Goal: Information Seeking & Learning: Learn about a topic

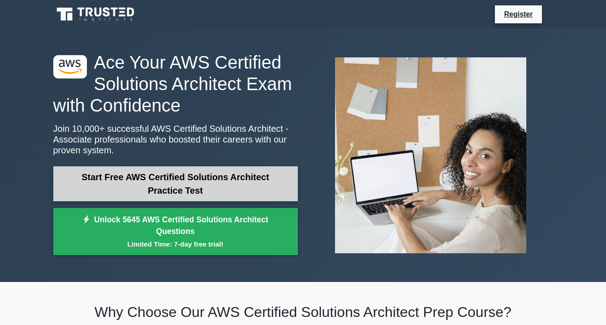
click at [166, 178] on link "Start Free AWS Certified Solutions Architect Practice Test" at bounding box center [175, 183] width 245 height 35
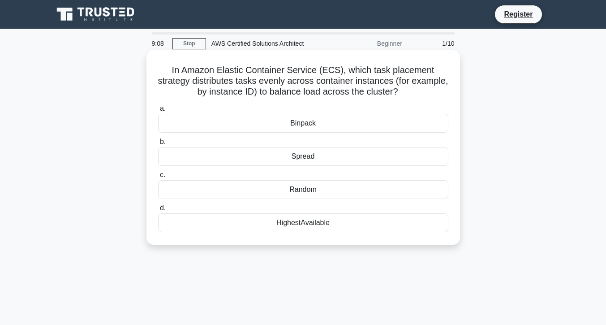
click at [310, 222] on div "HighestAvailable" at bounding box center [303, 222] width 290 height 19
click at [158, 211] on input "d. HighestAvailable" at bounding box center [158, 208] width 0 height 6
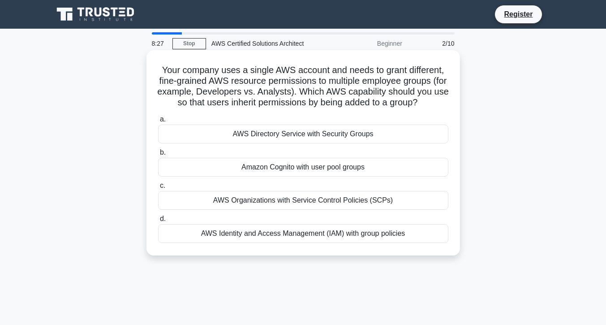
click at [305, 177] on div "Amazon Cognito with user pool groups" at bounding box center [303, 167] width 290 height 19
click at [158, 155] on input "b. Amazon Cognito with user pool groups" at bounding box center [158, 153] width 0 height 6
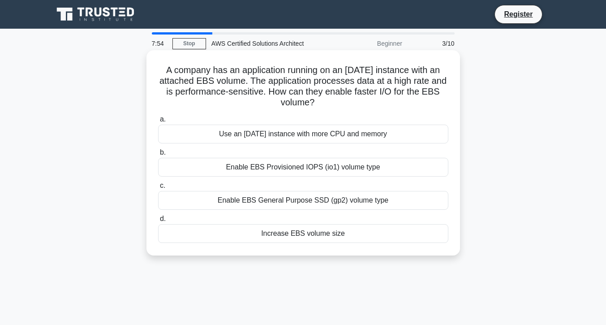
click at [309, 234] on div "Increase EBS volume size" at bounding box center [303, 233] width 290 height 19
click at [158, 222] on input "d. Increase EBS volume size" at bounding box center [158, 219] width 0 height 6
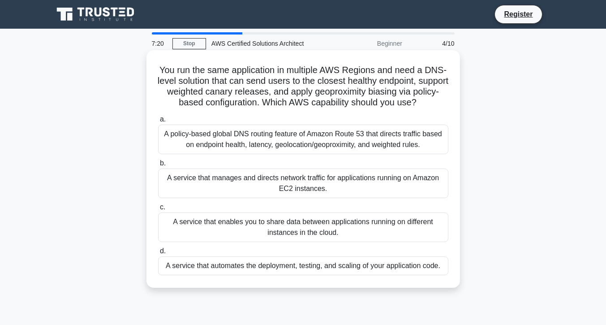
click at [319, 147] on div "A policy-based global DNS routing feature of Amazon Route 53 that directs traff…" at bounding box center [303, 140] width 290 height 30
click at [158, 122] on input "a. A policy-based global DNS routing feature of Amazon Route 53 that directs tr…" at bounding box center [158, 119] width 0 height 6
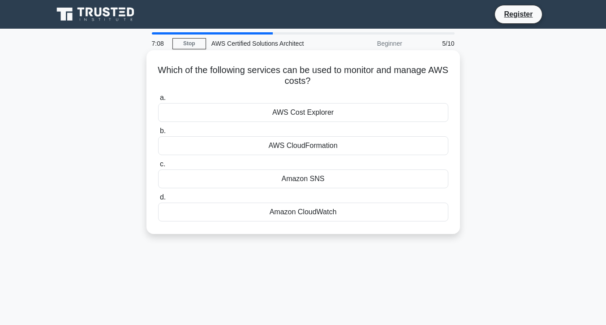
click at [297, 111] on div "AWS Cost Explorer" at bounding box center [303, 112] width 290 height 19
click at [158, 101] on input "a. AWS Cost Explorer" at bounding box center [158, 98] width 0 height 6
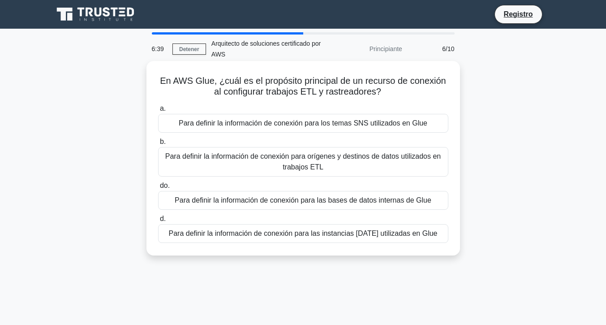
click at [296, 161] on font "Para definir la información de conexión para orígenes y destinos de datos utili…" at bounding box center [303, 161] width 276 height 18
click at [158, 145] on input "b. Para definir la información de conexión para orígenes y destinos de datos ut…" at bounding box center [158, 142] width 0 height 6
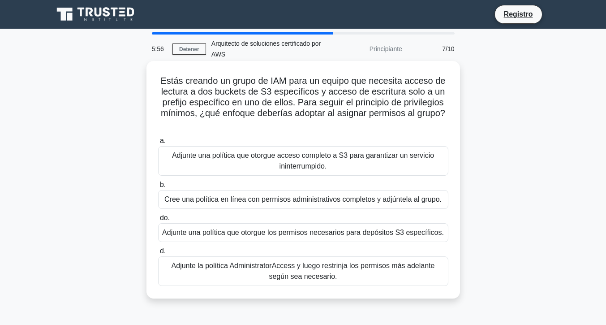
click at [310, 233] on font "Adjunte una política que otorgue los permisos necesarios para depósitos S3 espe…" at bounding box center [303, 232] width 282 height 8
click at [158, 221] on input "do. Adjunte una política que otorgue los permisos necesarios para depósitos S3 …" at bounding box center [158, 218] width 0 height 6
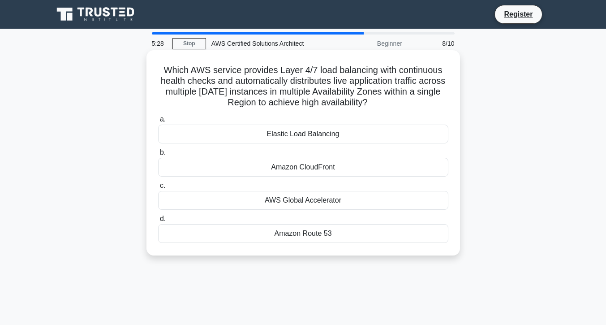
click at [310, 132] on div "Elastic Load Balancing" at bounding box center [303, 134] width 290 height 19
click at [158, 122] on input "a. Elastic Load Balancing" at bounding box center [158, 119] width 0 height 6
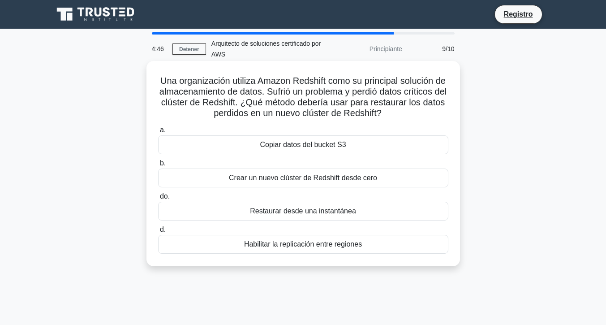
click at [306, 146] on font "Copiar datos del bucket S3" at bounding box center [303, 145] width 86 height 8
click at [158, 133] on input "a. Copiar datos del bucket S3" at bounding box center [158, 130] width 0 height 6
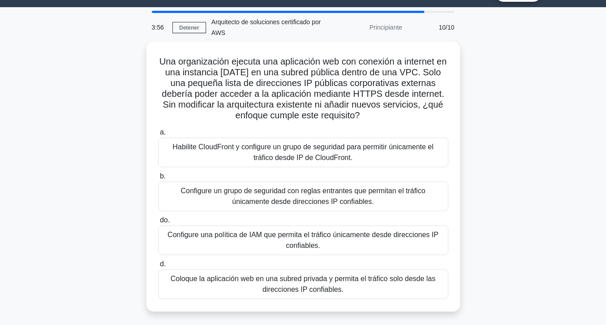
scroll to position [22, 0]
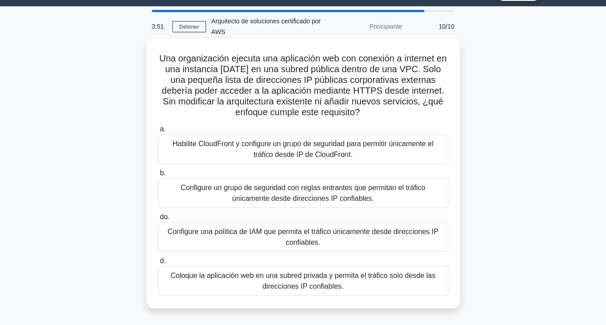
click at [304, 150] on font "Habilite CloudFront y configure un grupo de seguridad para permitir únicamente …" at bounding box center [303, 149] width 282 height 22
click at [158, 132] on input "a. Habilite CloudFront y configure un grupo de seguridad para permitir únicamen…" at bounding box center [158, 129] width 0 height 6
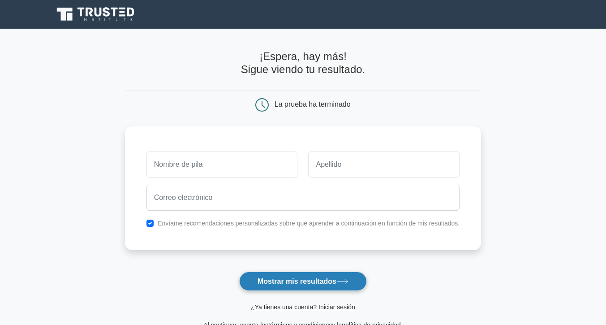
click at [296, 278] on font "Mostrar mis resultados" at bounding box center [297, 281] width 79 height 8
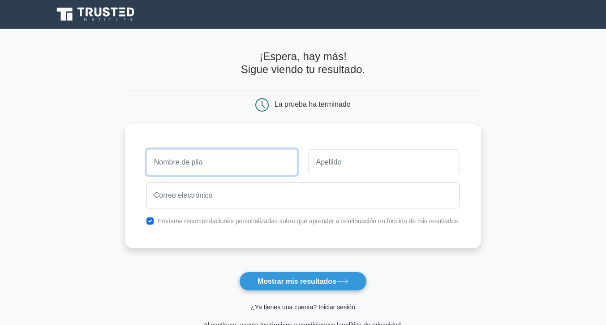
click at [242, 163] on input "text" at bounding box center [221, 162] width 151 height 26
type input "[PERSON_NAME]"
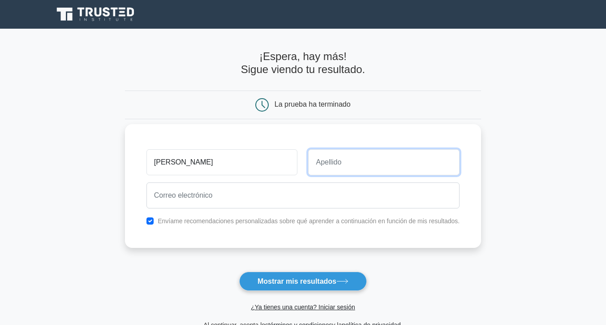
click at [354, 165] on input "text" at bounding box center [383, 162] width 151 height 26
type input "[PERSON_NAME]"
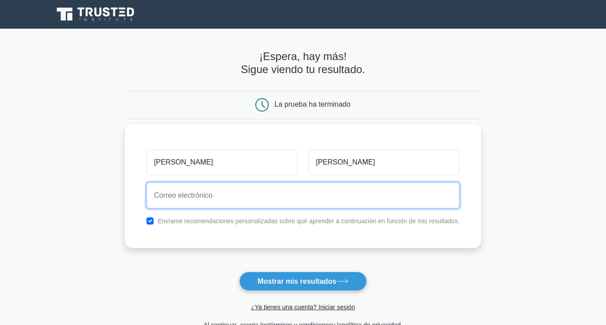
click at [291, 200] on input "email" at bounding box center [302, 195] width 313 height 26
type input "[EMAIL_ADDRESS][DOMAIN_NAME]"
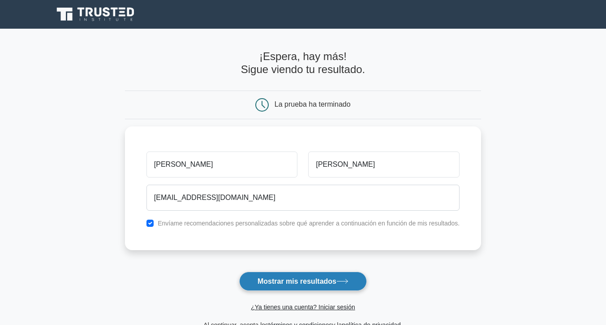
click at [286, 280] on font "Mostrar mis resultados" at bounding box center [297, 281] width 79 height 8
